Goal: Navigation & Orientation: Find specific page/section

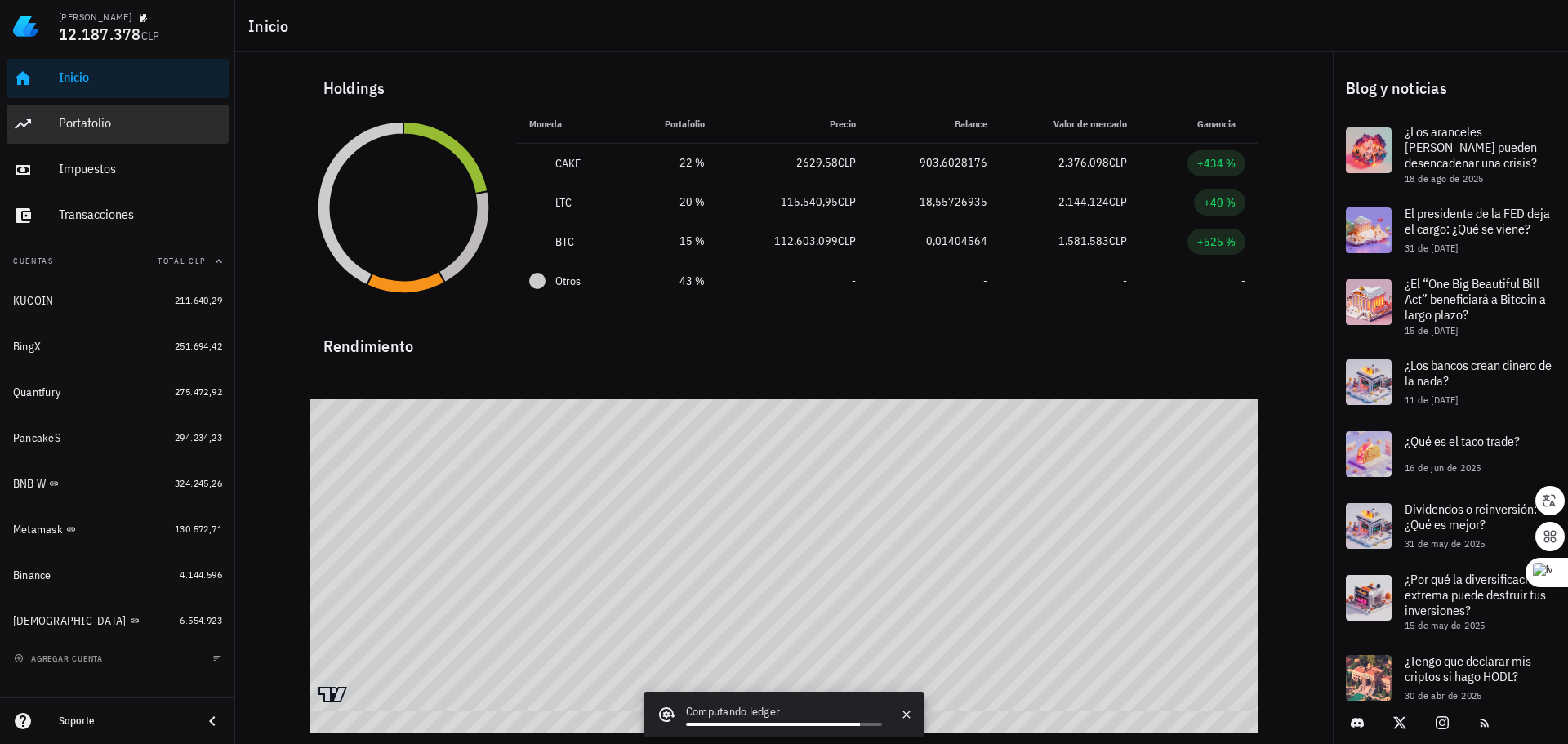
click at [84, 138] on div "Portafolio" at bounding box center [140, 124] width 163 height 37
click at [88, 107] on div "Portafolio" at bounding box center [140, 124] width 163 height 37
click at [91, 124] on div "Portafolio" at bounding box center [140, 123] width 163 height 16
